Goal: Task Accomplishment & Management: Complete application form

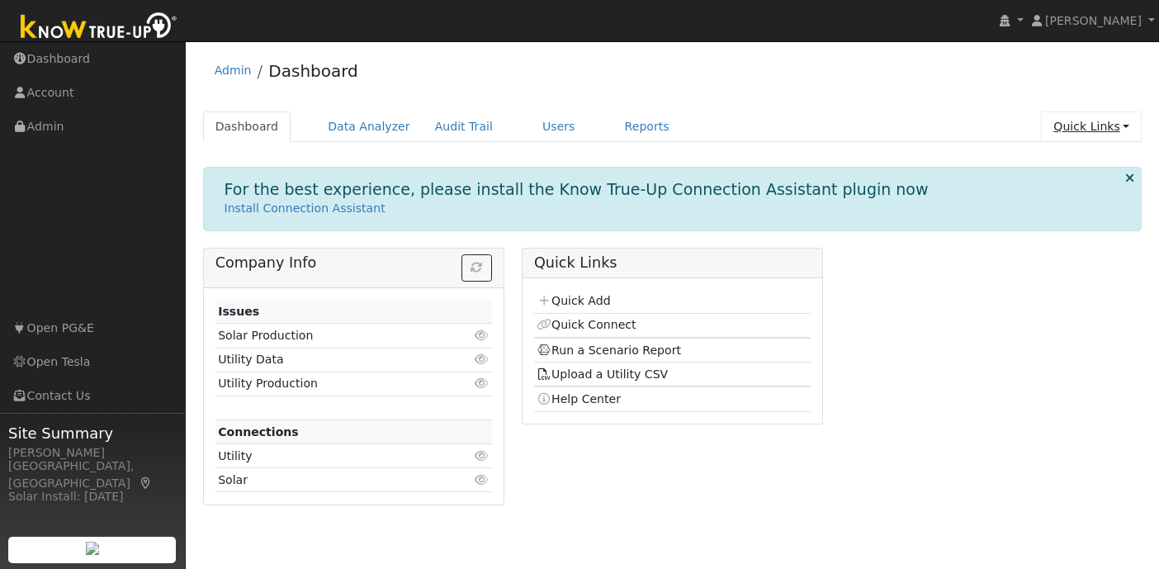
click at [1128, 124] on link "Quick Links" at bounding box center [1091, 126] width 101 height 31
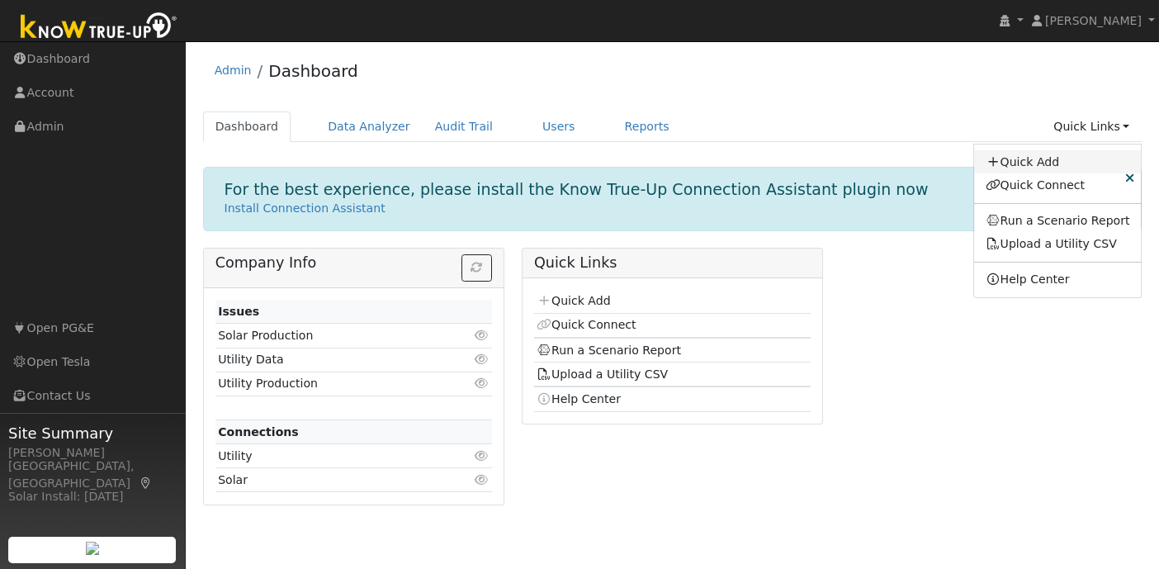
click at [1049, 156] on link "Quick Add" at bounding box center [1058, 161] width 168 height 23
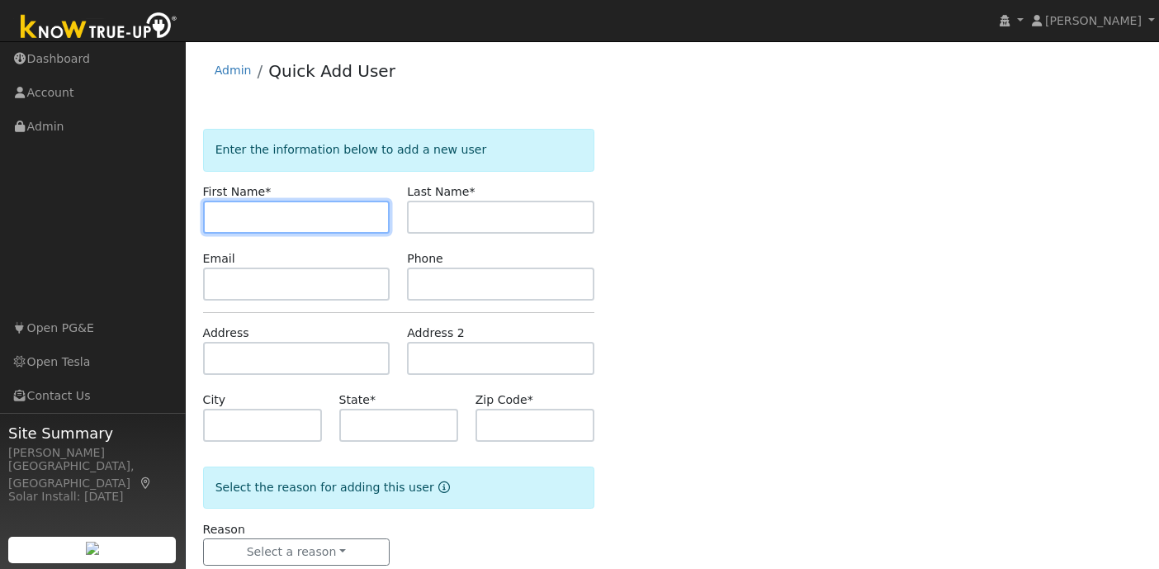
paste input "[PERSON_NAME]"
type input "[PERSON_NAME]"
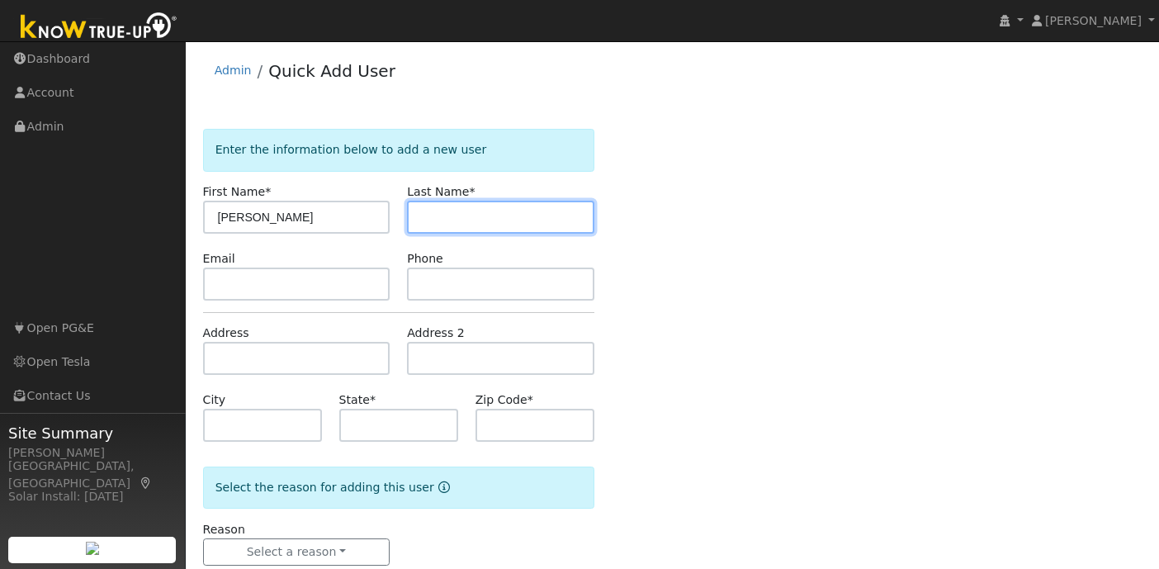
paste input "DeJong"
type input "DeJong"
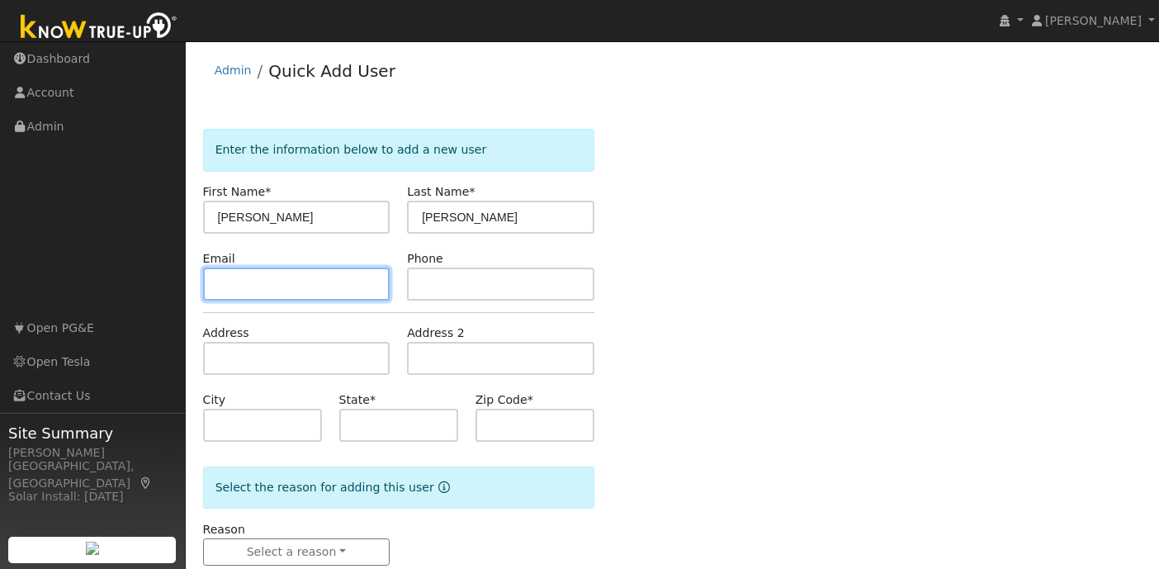
paste input "ggdejong@comcast.net"
type input "ggdejong@comcast.net"
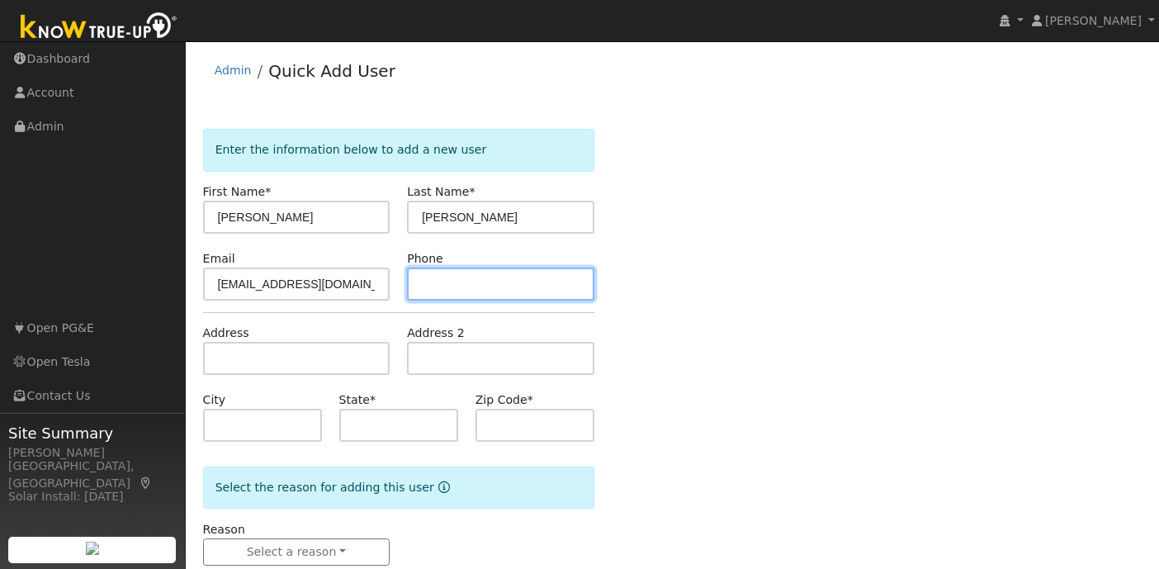
paste input "925-557-0947"
type input "925-557-0947"
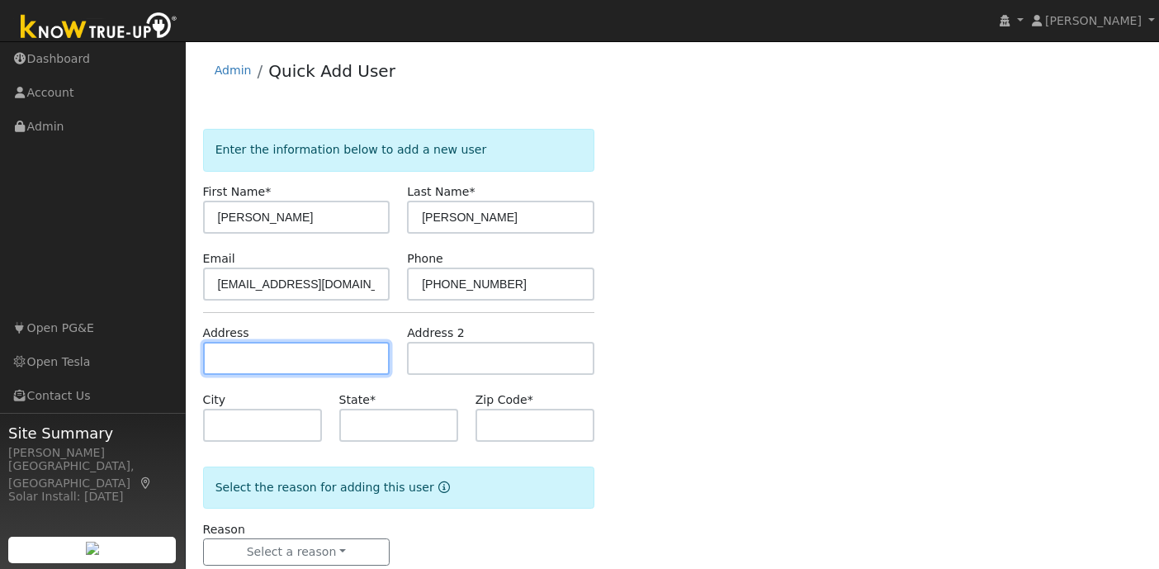
paste input "3140 Montevideo Dr San Ramon, CA 94583"
type input "3140 Montevideo Drive"
type input "San Ramon"
type input "CA"
type input "94583"
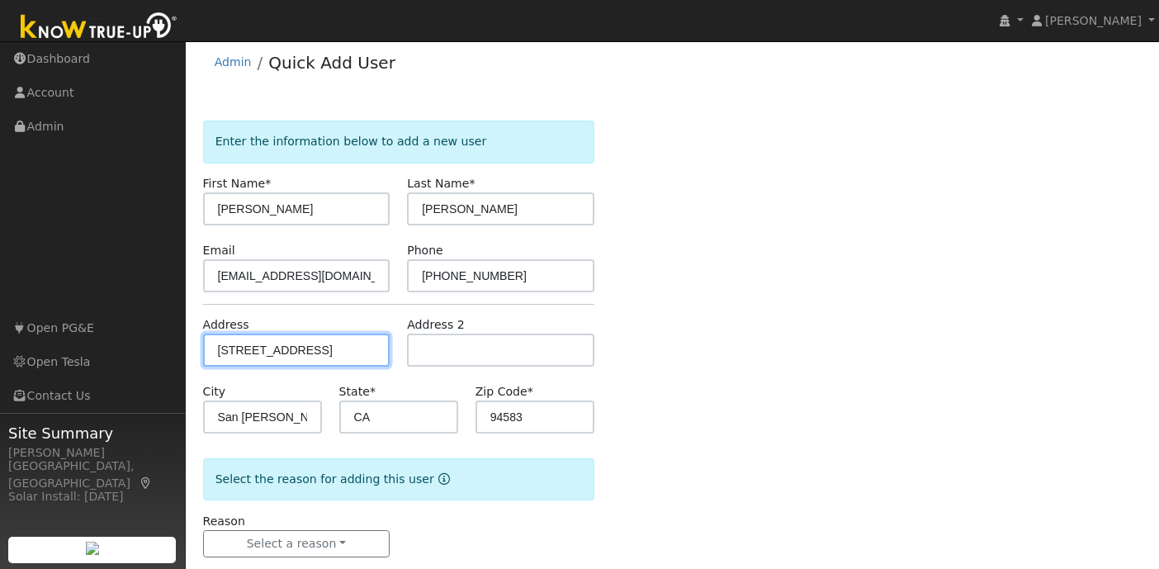
scroll to position [38, 0]
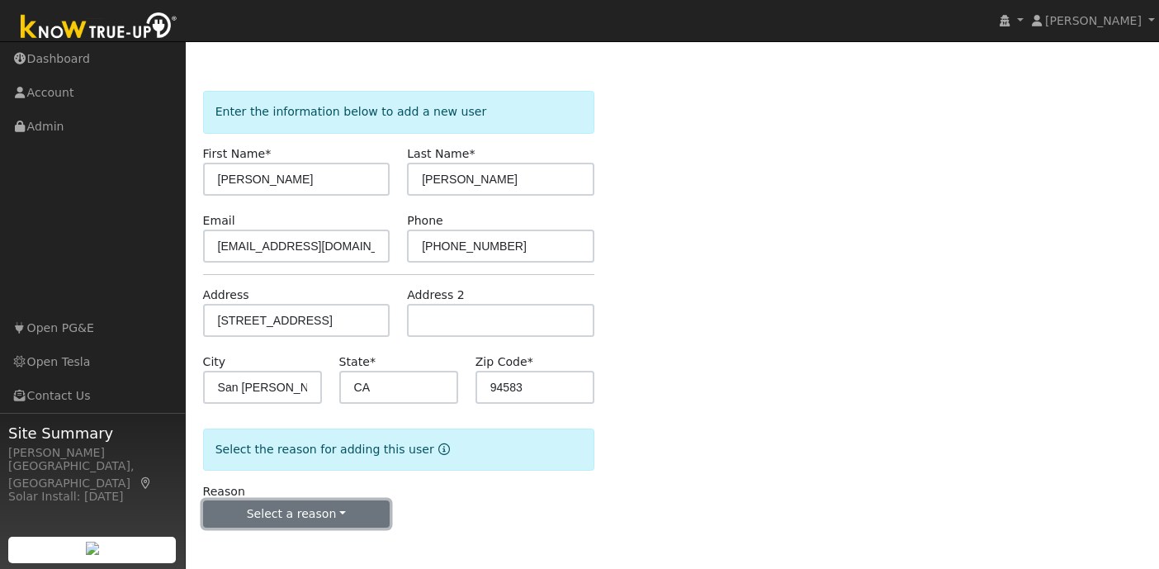
click at [338, 518] on button "Select a reason" at bounding box center [296, 514] width 187 height 28
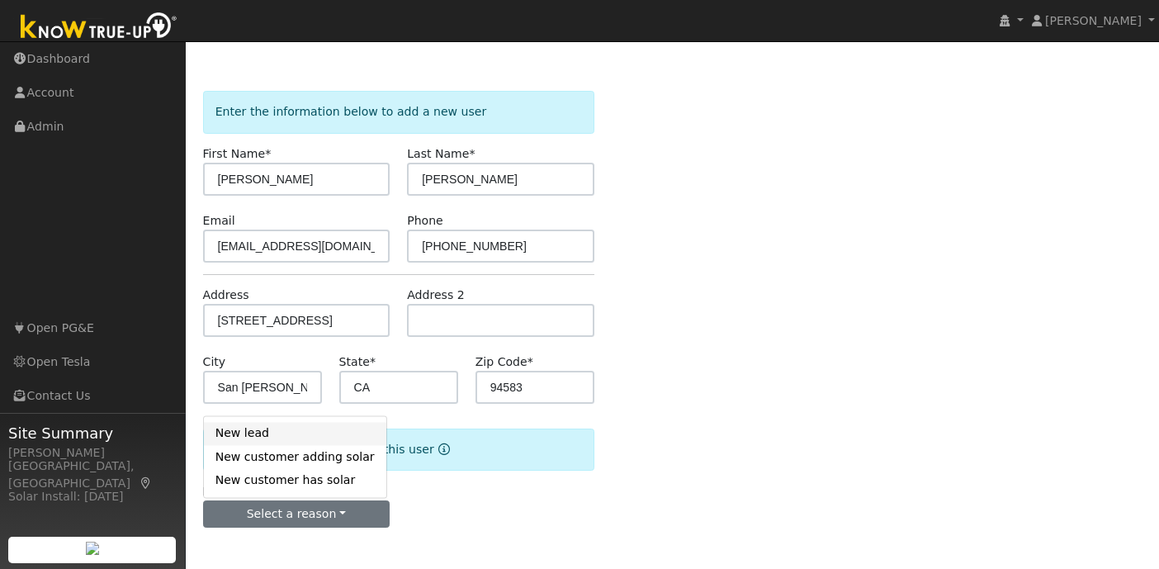
click at [288, 438] on link "New lead" at bounding box center [295, 433] width 182 height 23
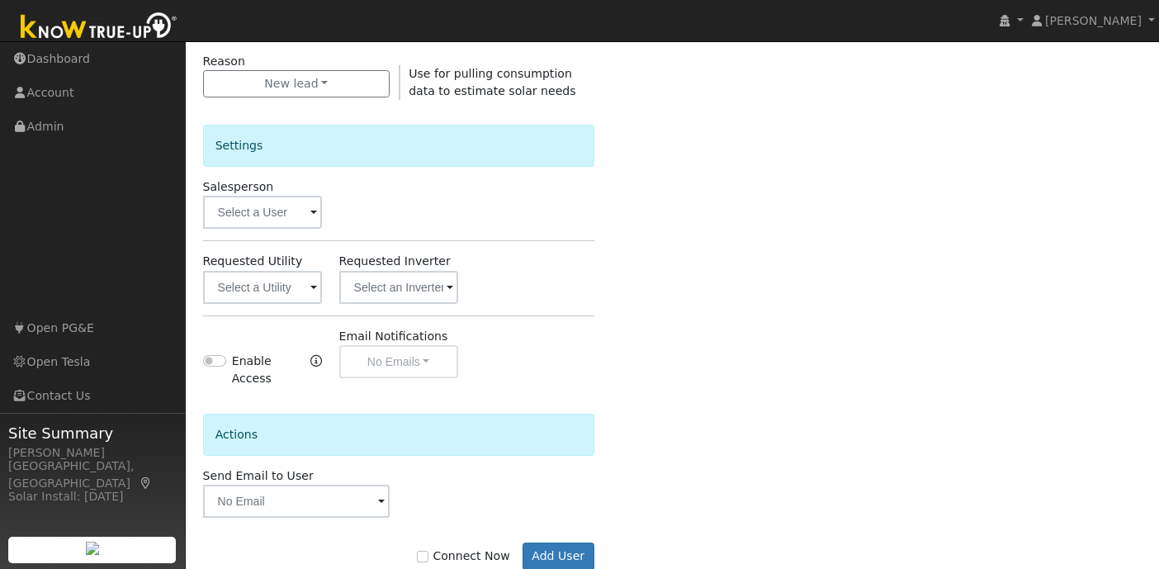
scroll to position [511, 0]
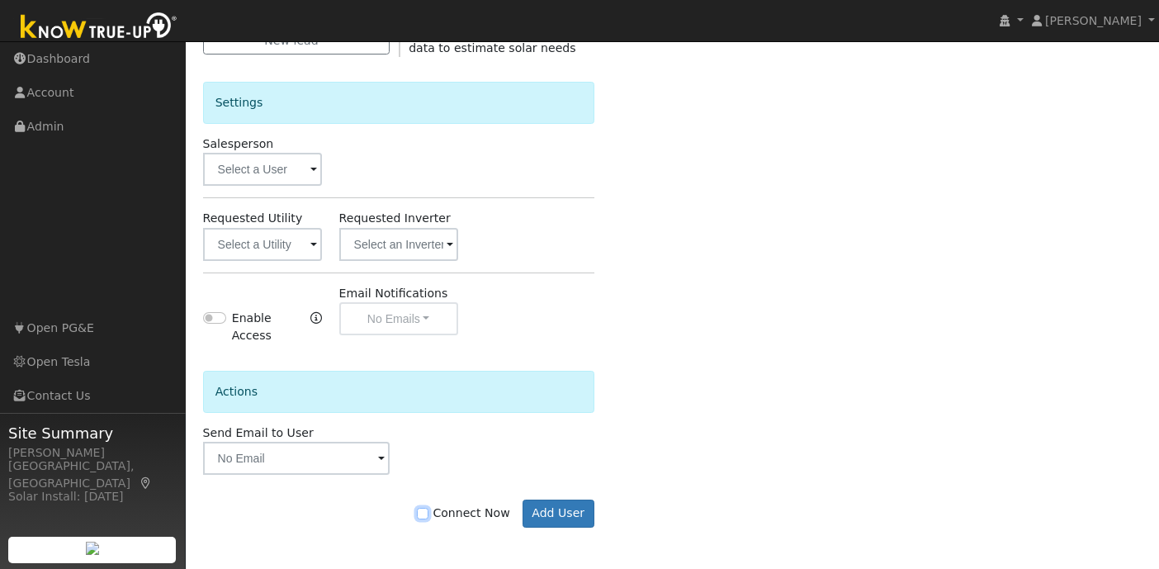
click at [428, 517] on input "Connect Now" at bounding box center [423, 514] width 12 height 12
checkbox input "true"
click at [585, 513] on button "Add User" at bounding box center [559, 513] width 72 height 28
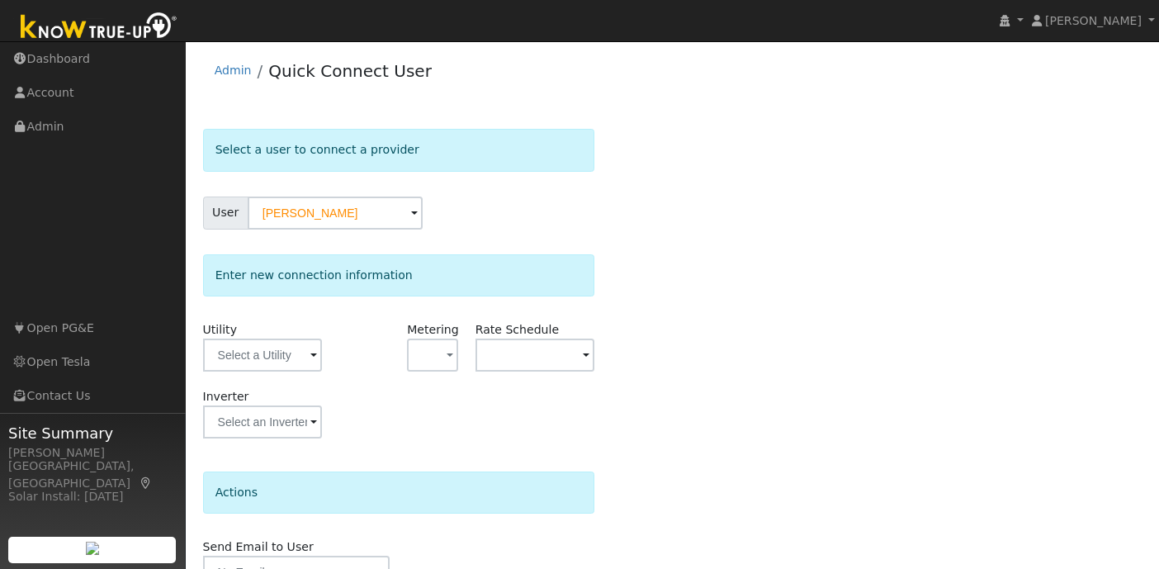
click at [310, 352] on span at bounding box center [313, 356] width 7 height 19
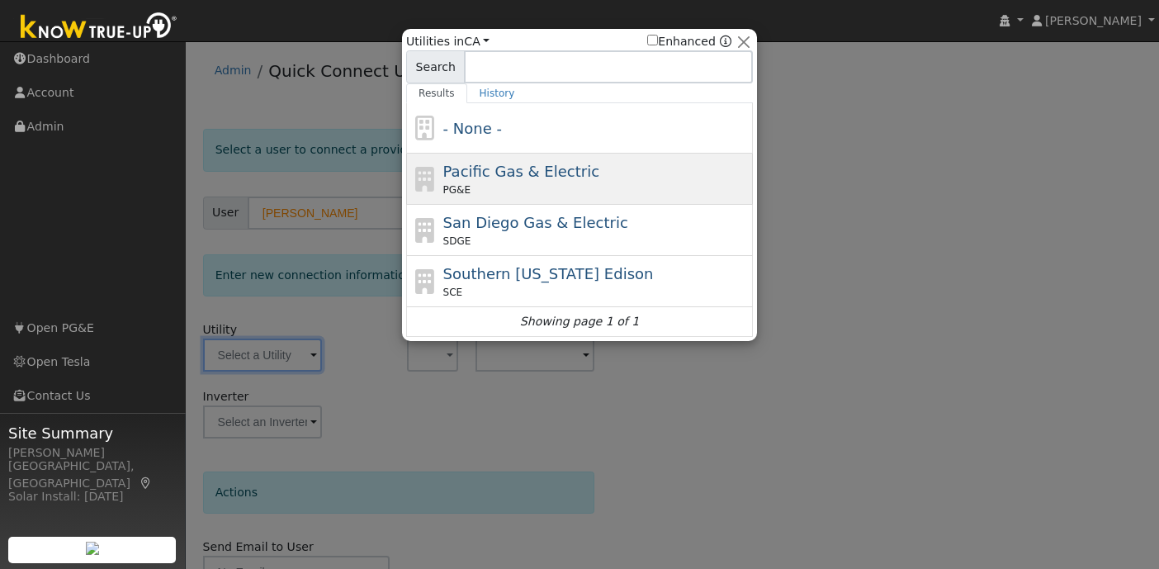
click at [489, 163] on span "Pacific Gas & Electric" at bounding box center [521, 171] width 156 height 17
type input "PG&E"
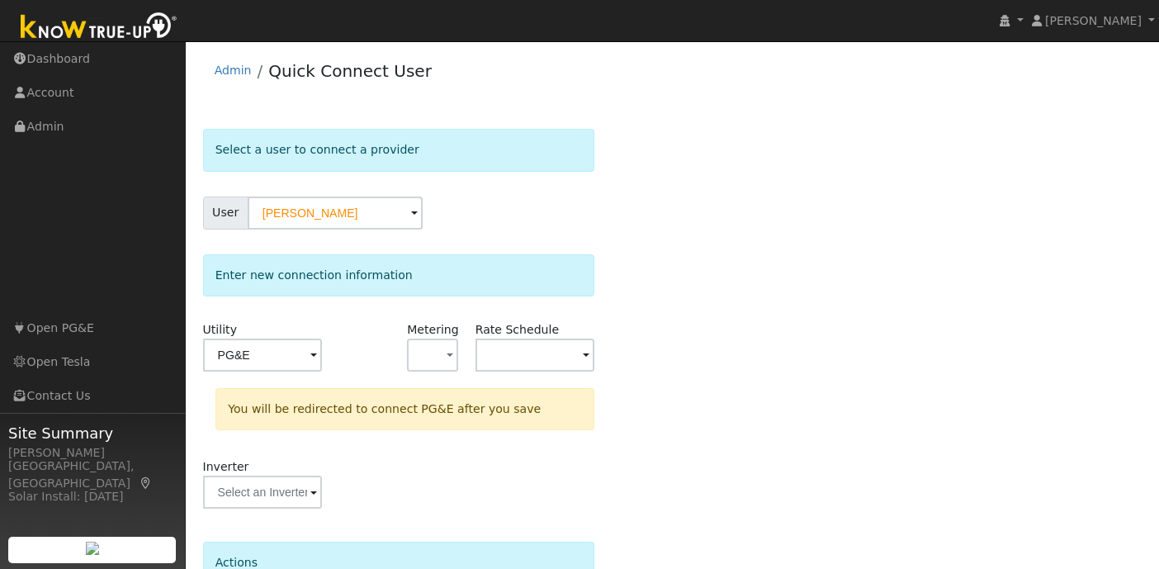
scroll to position [159, 0]
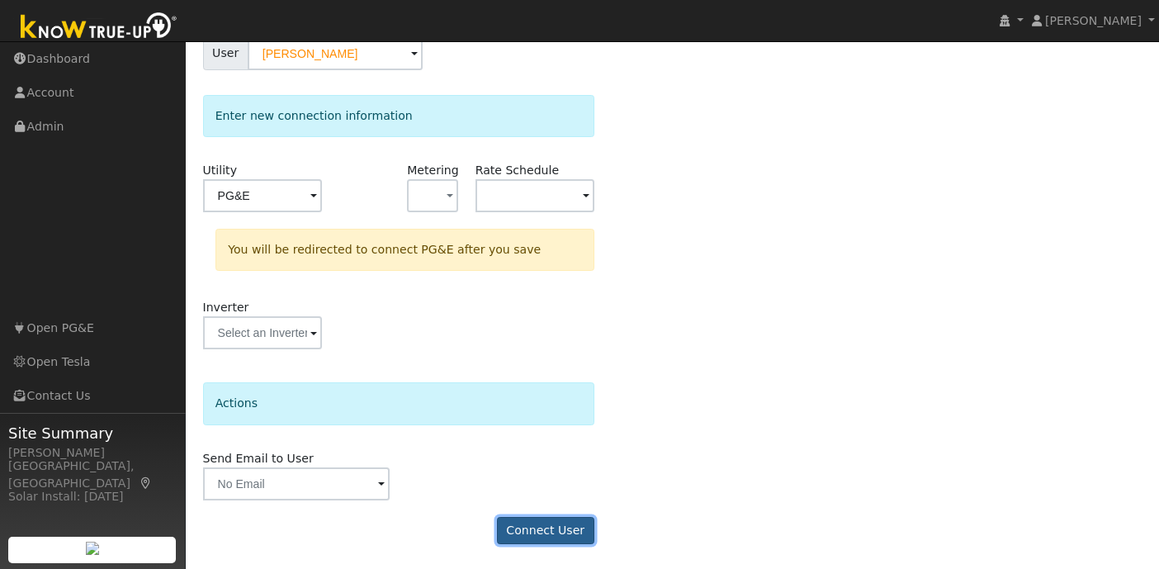
click at [539, 526] on button "Connect User" at bounding box center [545, 531] width 97 height 28
